Goal: Find specific page/section: Find specific page/section

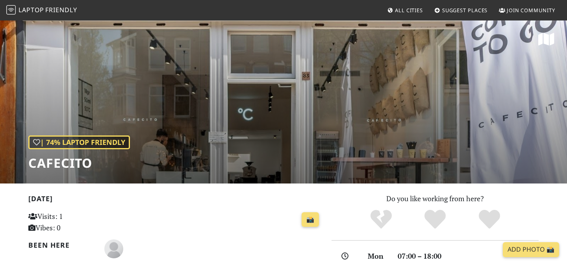
click at [54, 10] on span "Friendly" at bounding box center [61, 10] width 32 height 9
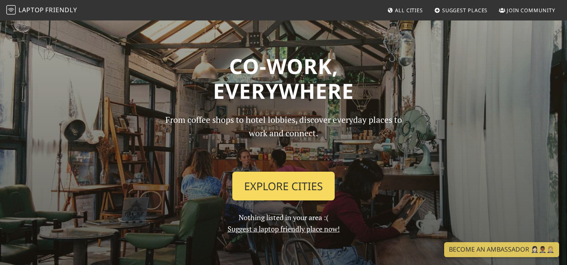
click at [313, 180] on link "Explore Cities" at bounding box center [283, 186] width 102 height 29
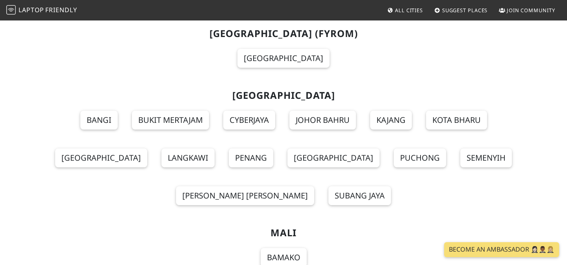
scroll to position [5237, 0]
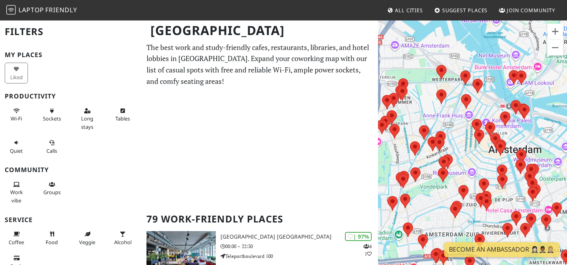
drag, startPoint x: 452, startPoint y: 169, endPoint x: 452, endPoint y: 132, distance: 36.6
click at [452, 131] on div "Druk op de pijltoetsen om te navigeren." at bounding box center [472, 152] width 189 height 265
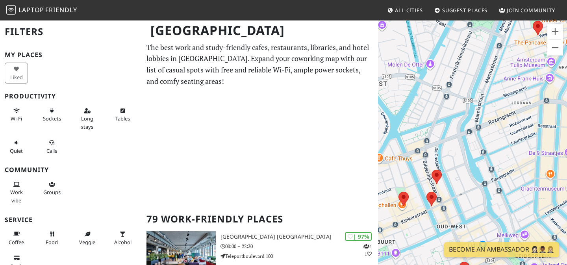
drag, startPoint x: 428, startPoint y: 131, endPoint x: 457, endPoint y: 122, distance: 30.4
click at [458, 122] on div "Druk op de pijltoetsen om te navigeren." at bounding box center [472, 152] width 189 height 265
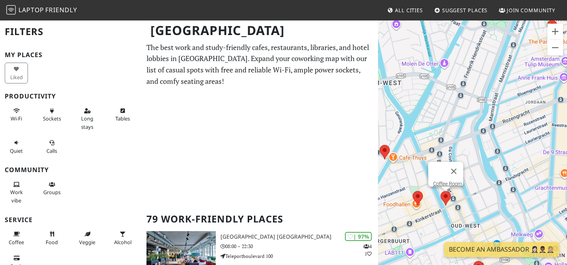
click at [441, 191] on area at bounding box center [441, 191] width 0 height 0
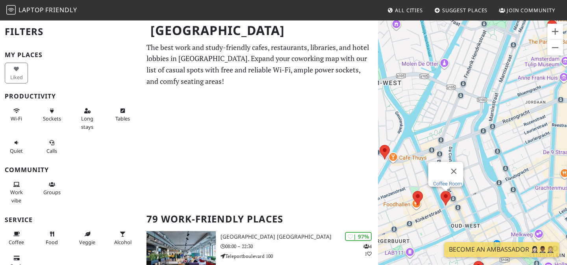
click at [449, 181] on link "Coffee Room." at bounding box center [448, 184] width 30 height 6
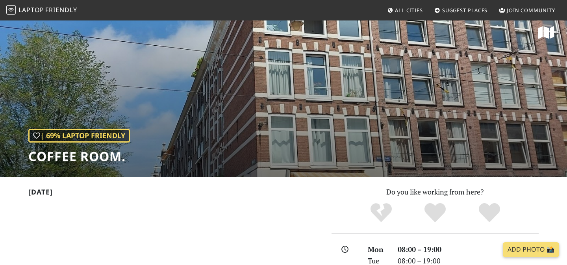
scroll to position [6, 0]
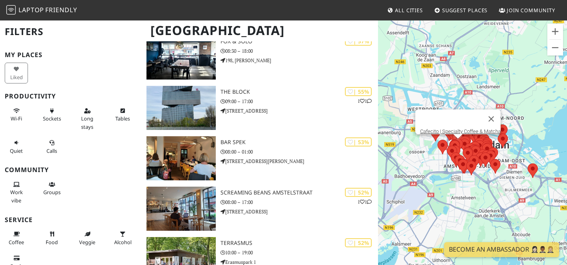
scroll to position [2879, 0]
